Goal: Navigation & Orientation: Find specific page/section

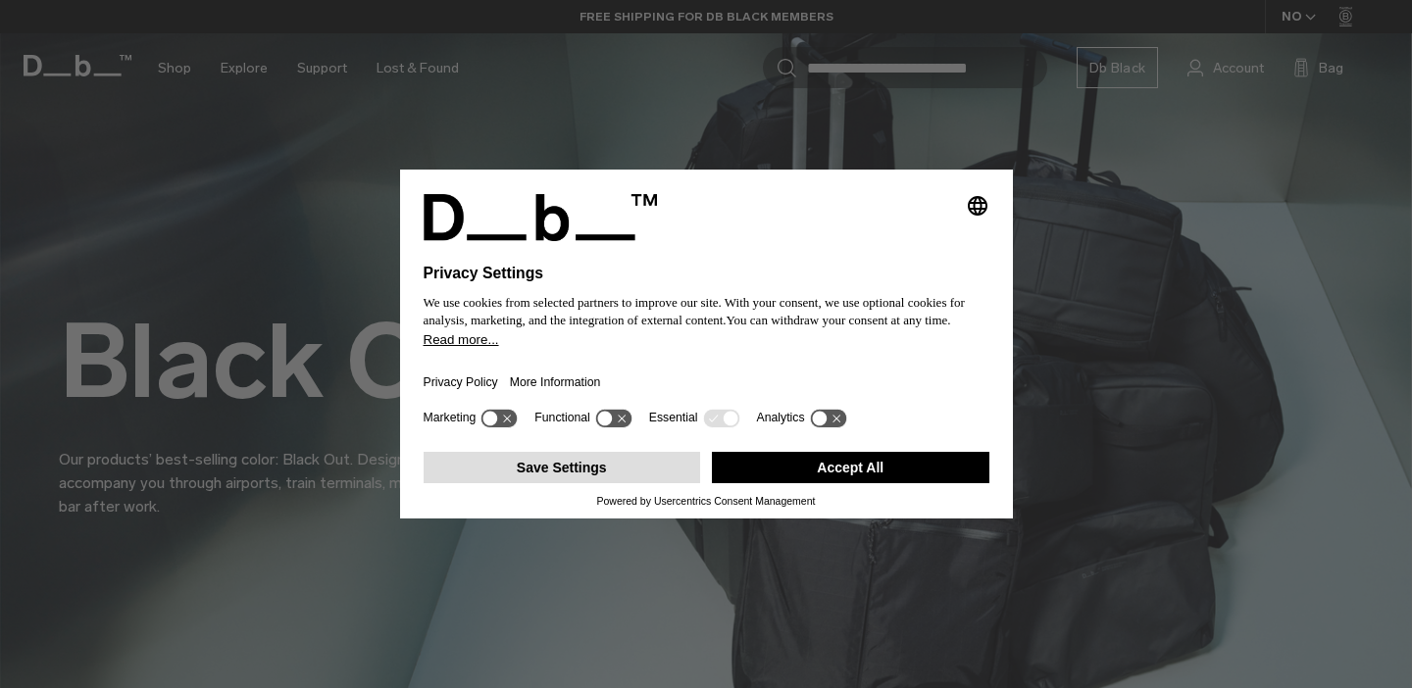
click at [648, 477] on button "Save Settings" at bounding box center [561, 467] width 277 height 31
click at [174, 69] on div "Selecting an option will immediately change the language Privacy Settings We us…" at bounding box center [706, 344] width 1412 height 688
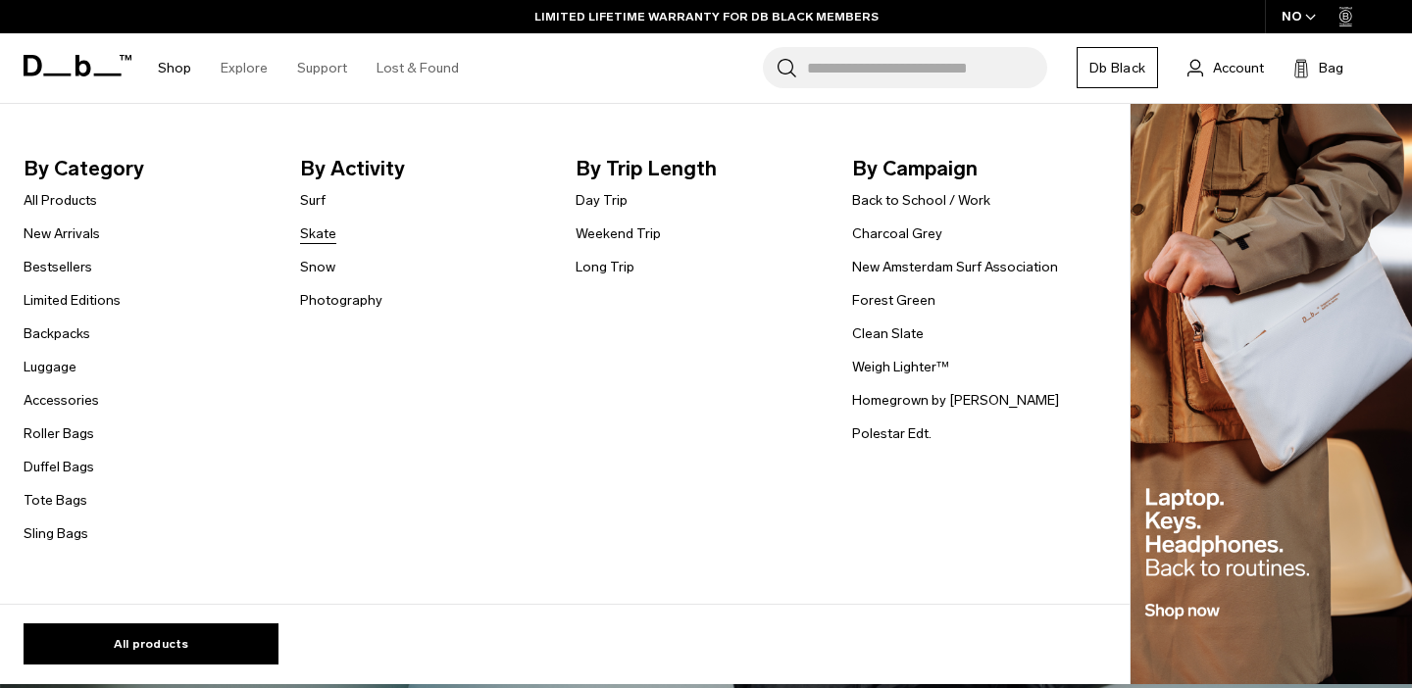
click at [319, 238] on link "Skate" at bounding box center [318, 233] width 36 height 21
